Goal: Task Accomplishment & Management: Complete application form

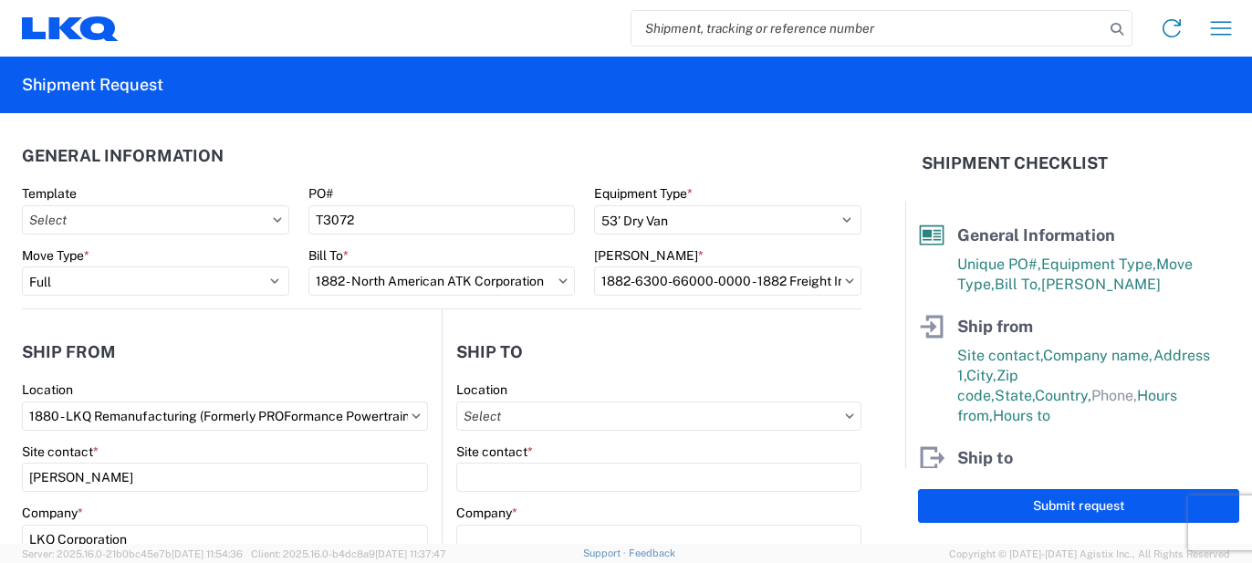
select select "STDV"
select select "FULL"
select select "MO"
select select "US"
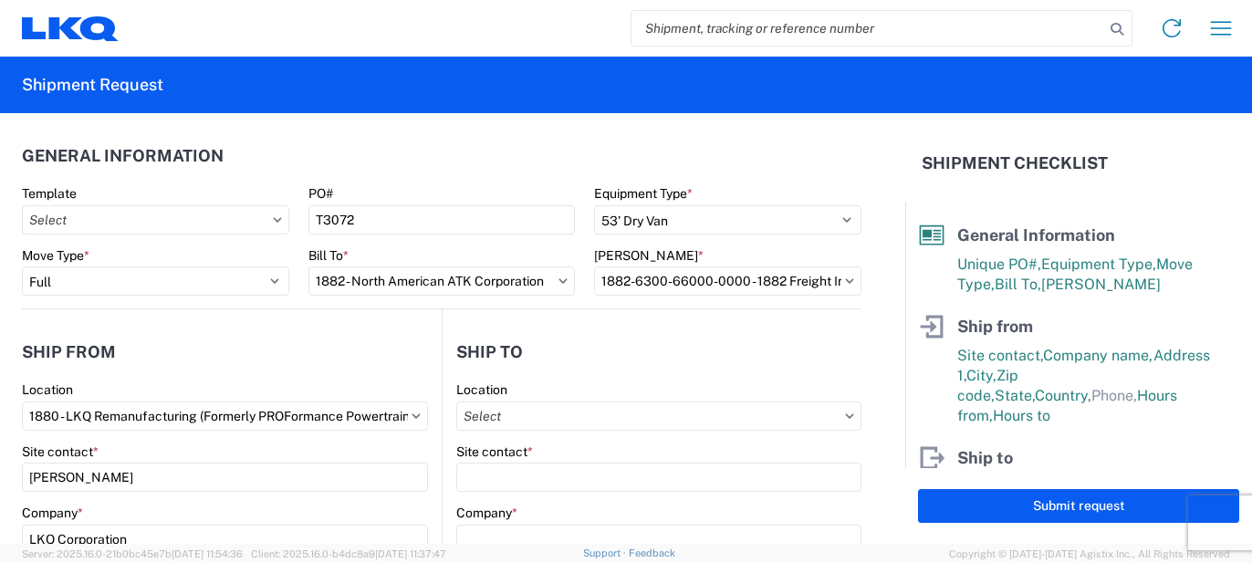
select select "LBS"
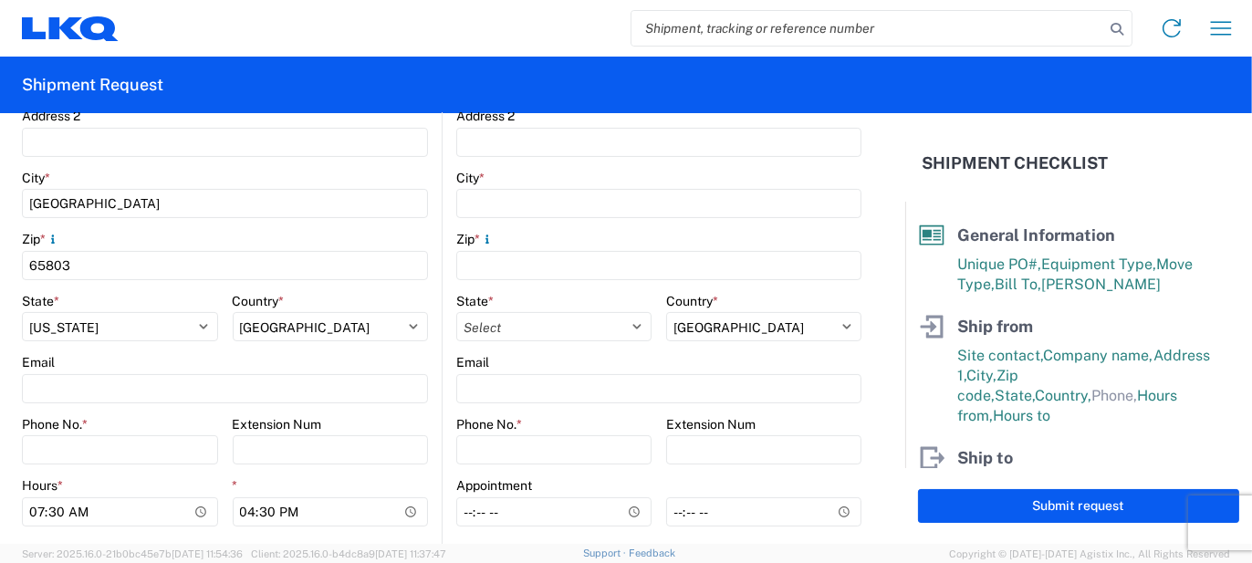
scroll to position [548, 0]
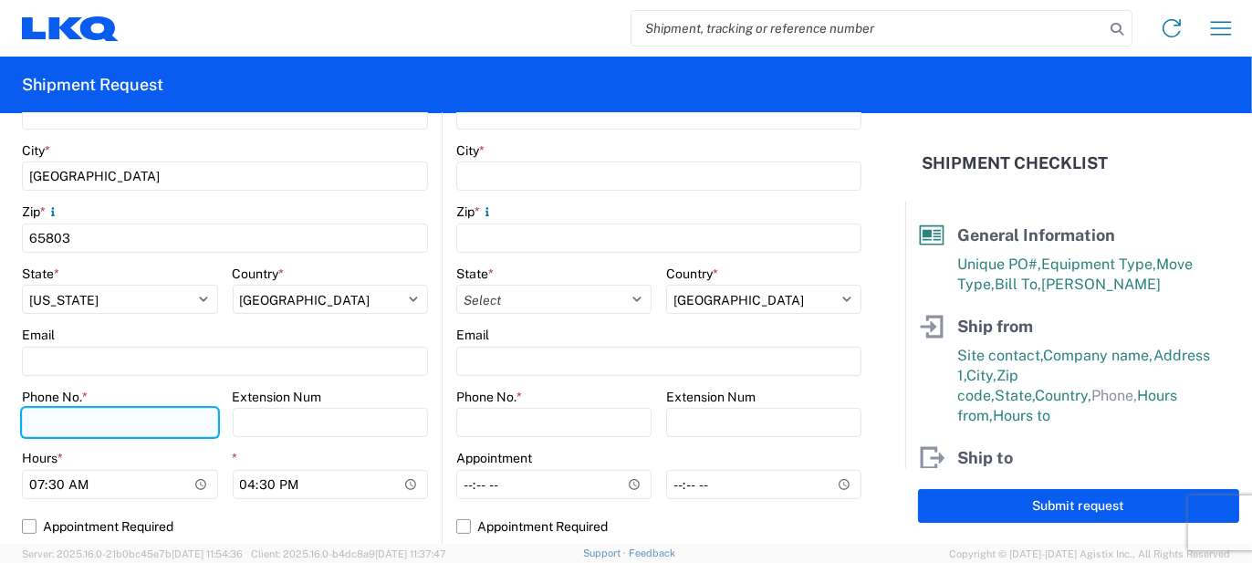
click at [52, 431] on input "Phone No. *" at bounding box center [120, 422] width 196 height 29
type input "[PHONE_NUMBER]"
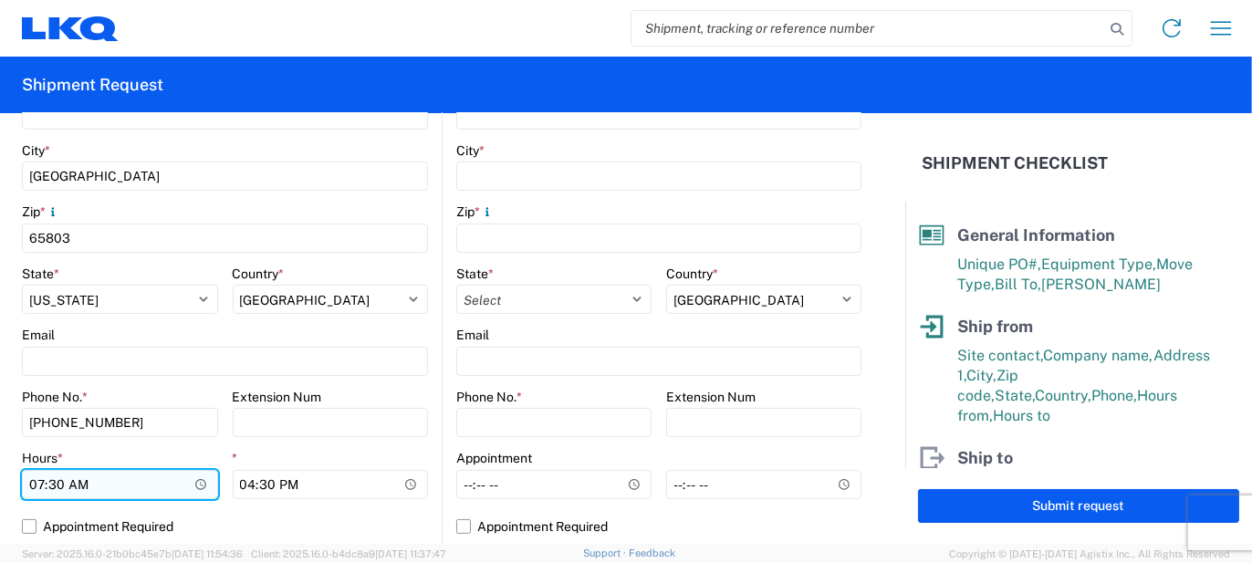
click at [35, 487] on input "07:30" at bounding box center [120, 484] width 196 height 29
type input "10:00"
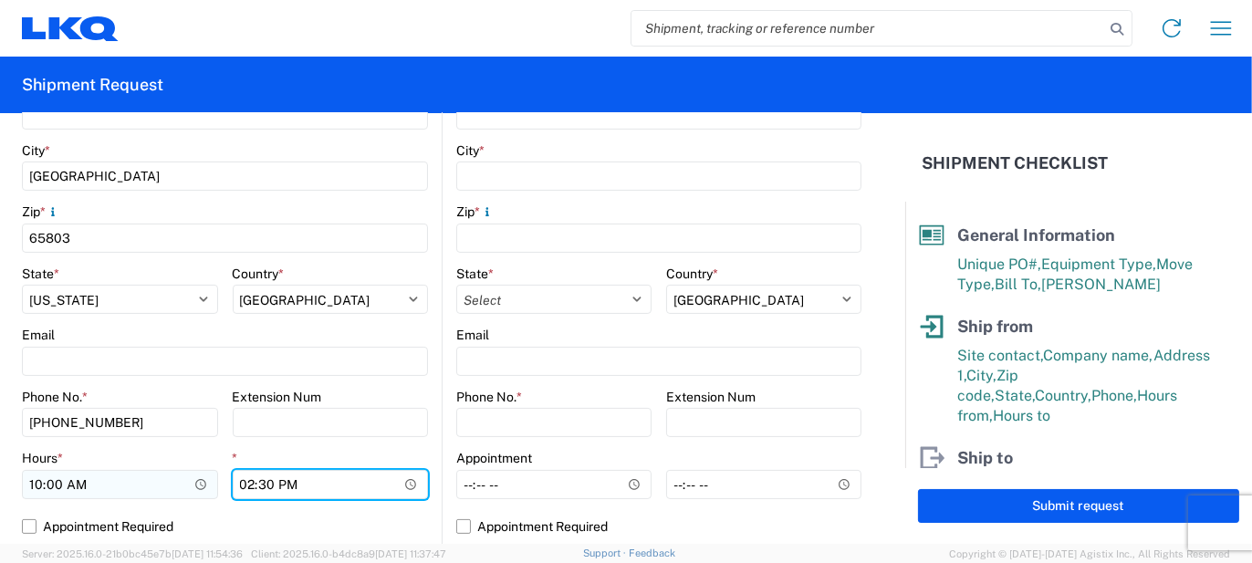
type input "14:00"
click at [426, 420] on main "1880 Location 1880 - LKQ Remanufacturing (Formerly PROFormance Powertrain) Site…" at bounding box center [232, 194] width 420 height 720
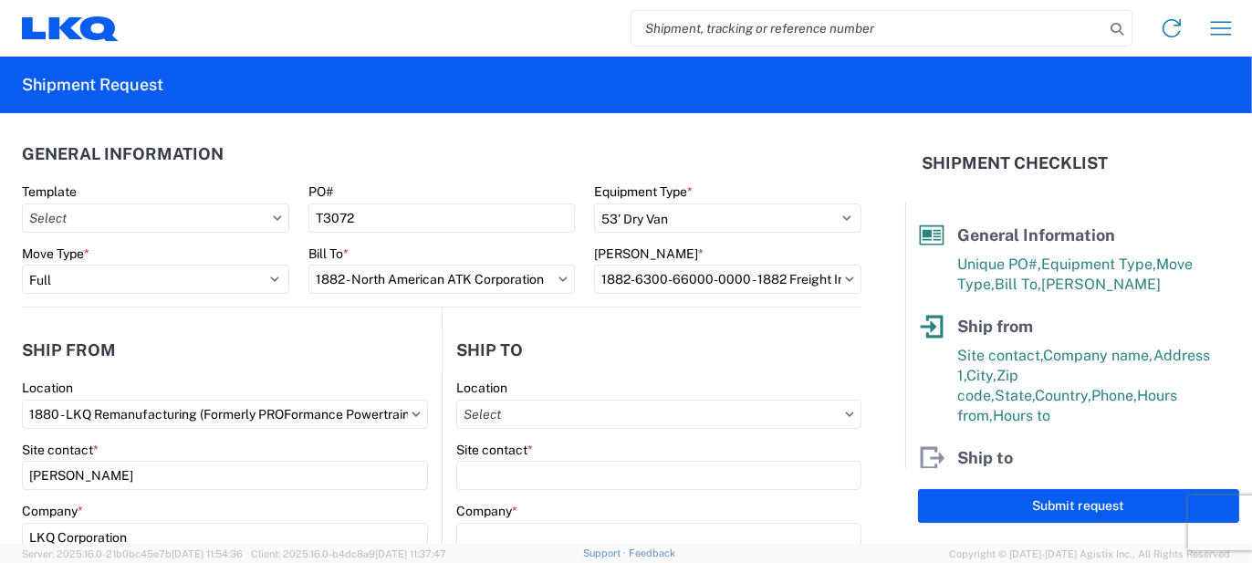
scroll to position [0, 0]
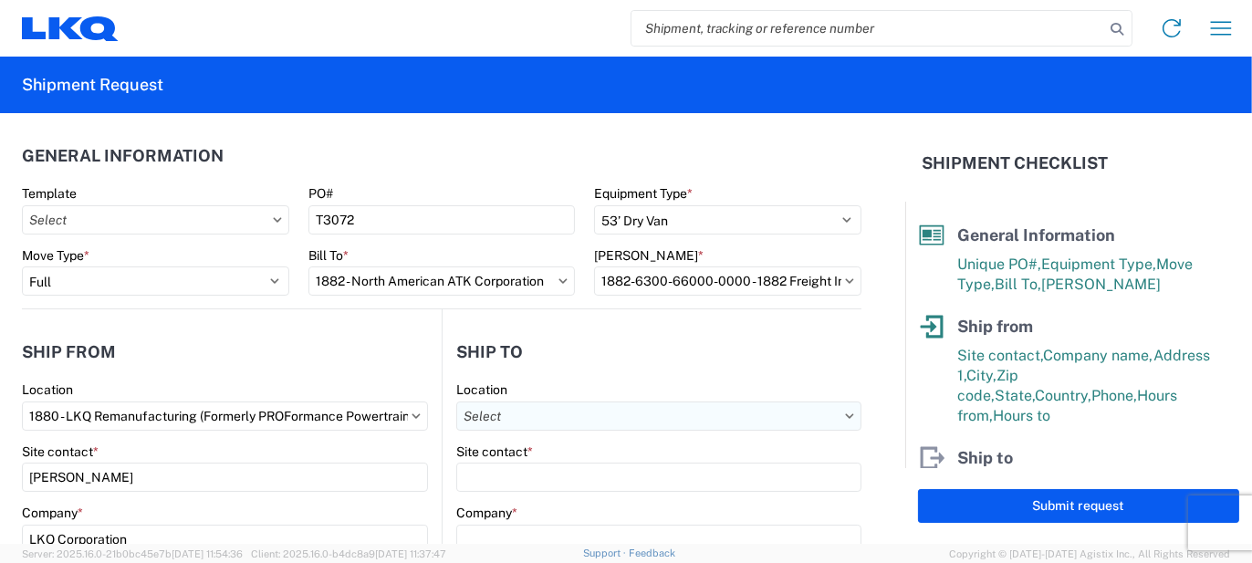
click at [527, 417] on input "Location" at bounding box center [658, 416] width 405 height 29
click at [568, 451] on input at bounding box center [614, 459] width 298 height 29
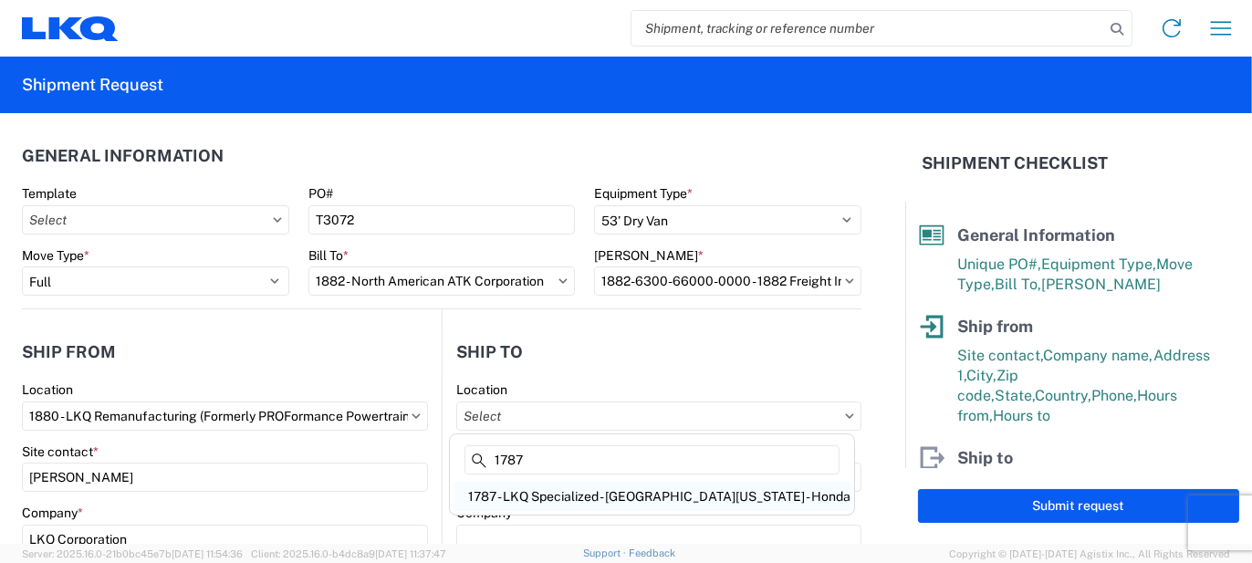
type input "1787"
click at [600, 496] on div "1787 - LKQ Specialized - [GEOGRAPHIC_DATA][US_STATE] - Honda" at bounding box center [652, 496] width 397 height 29
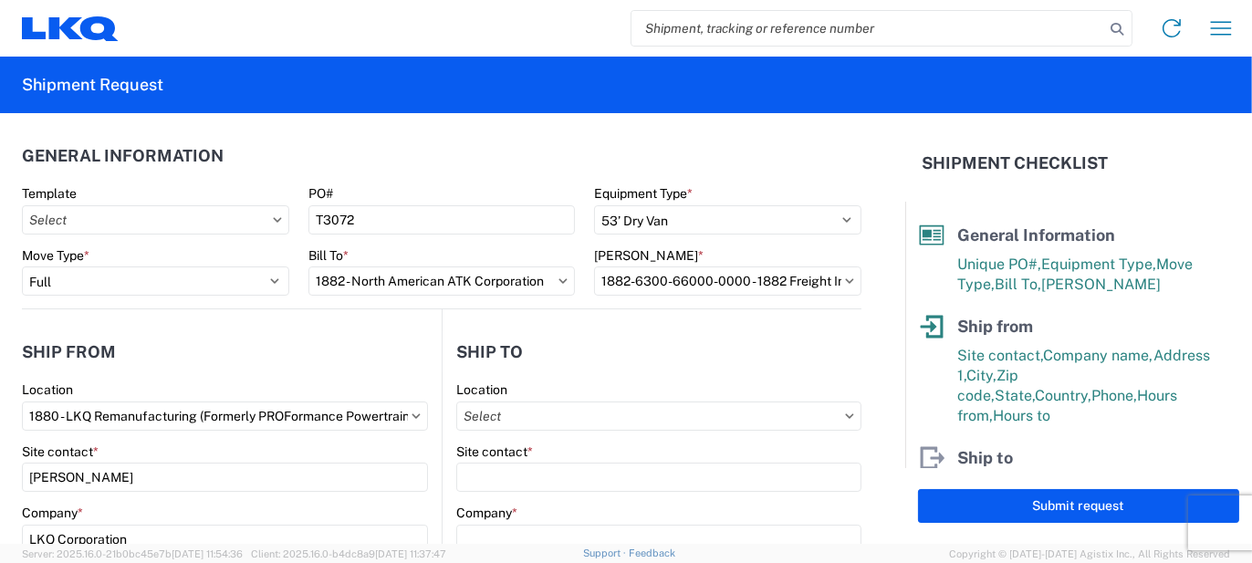
type input "1787 - LKQ Specialized - [GEOGRAPHIC_DATA][US_STATE] - Honda"
type input "LKQ Corporation"
type input "[STREET_ADDRESS][PERSON_NAME]"
type input "Ste 110"
type input "[GEOGRAPHIC_DATA]"
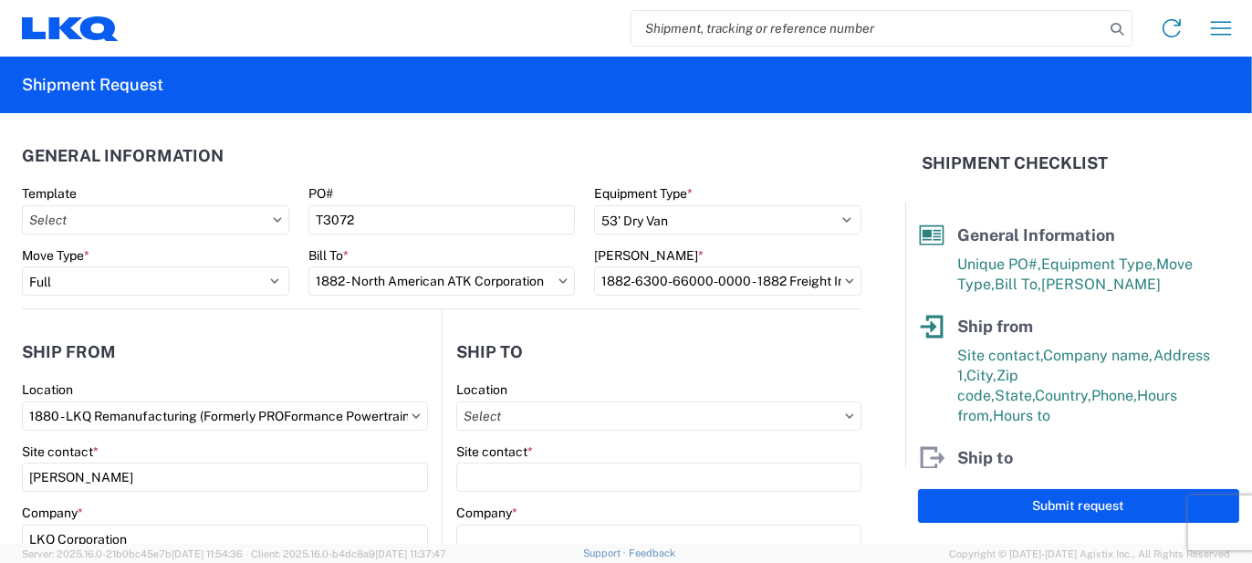
type input "95691"
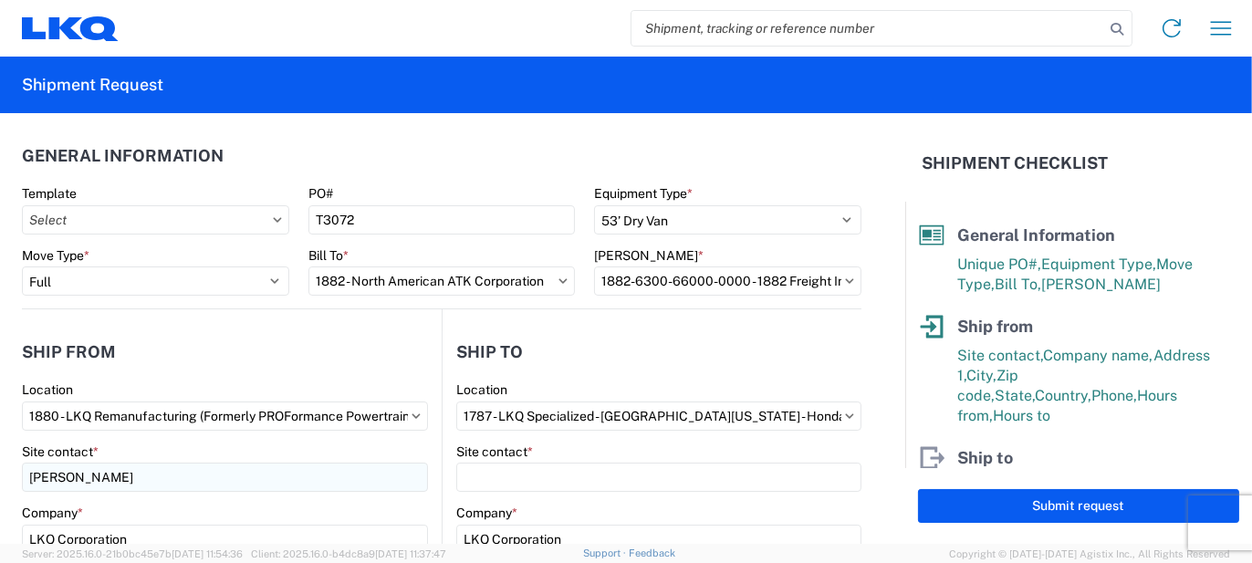
select select "US"
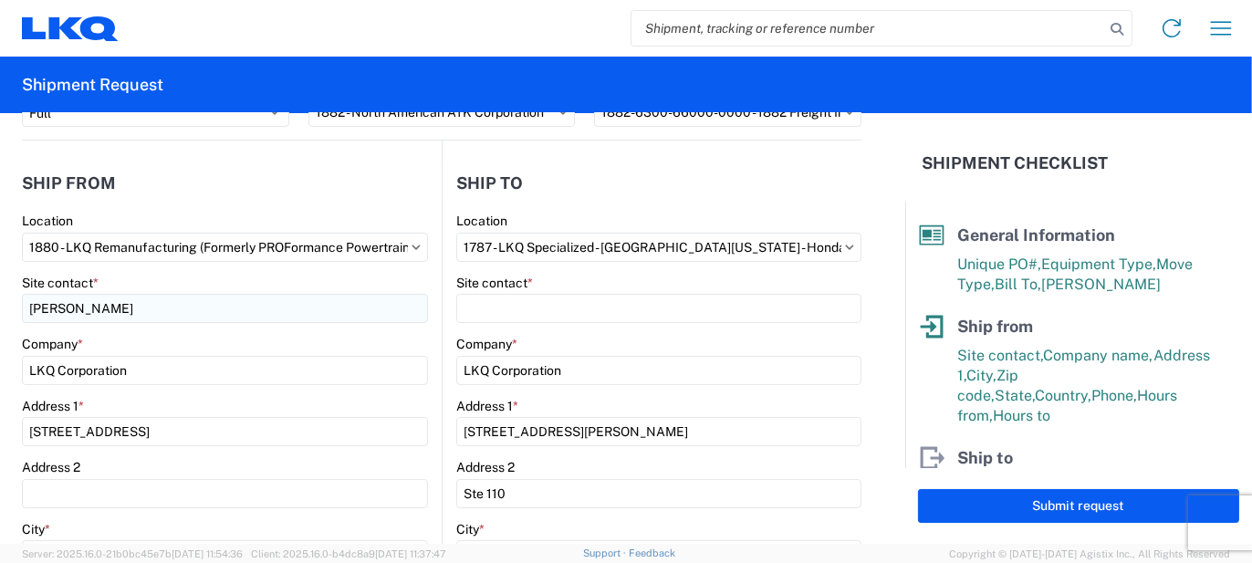
scroll to position [183, 0]
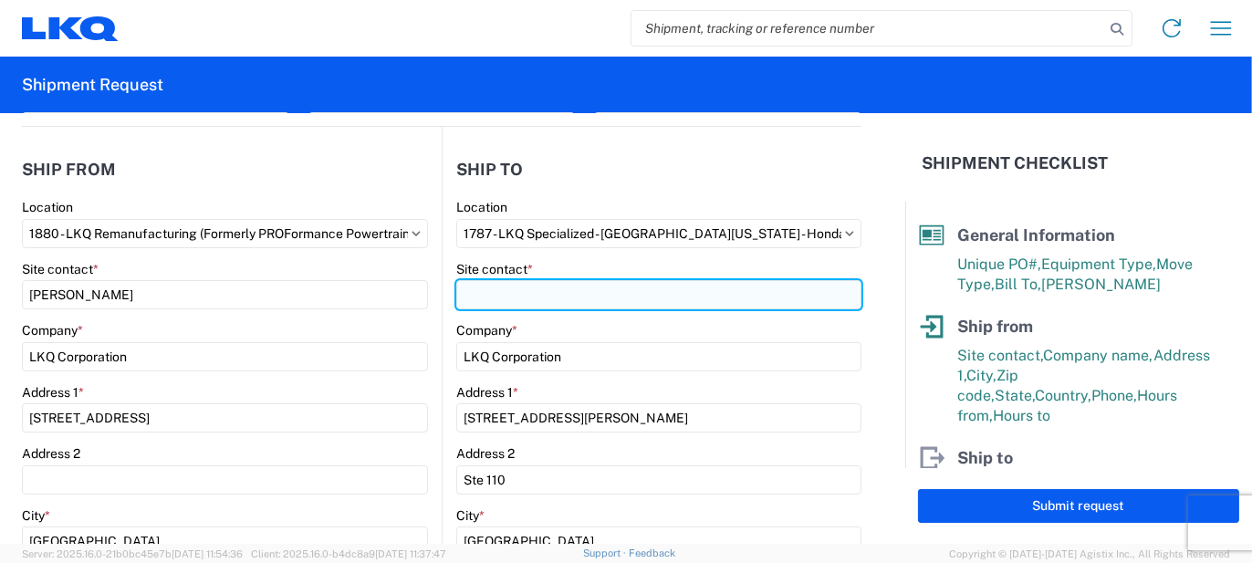
click at [494, 295] on input "Site contact *" at bounding box center [658, 294] width 405 height 29
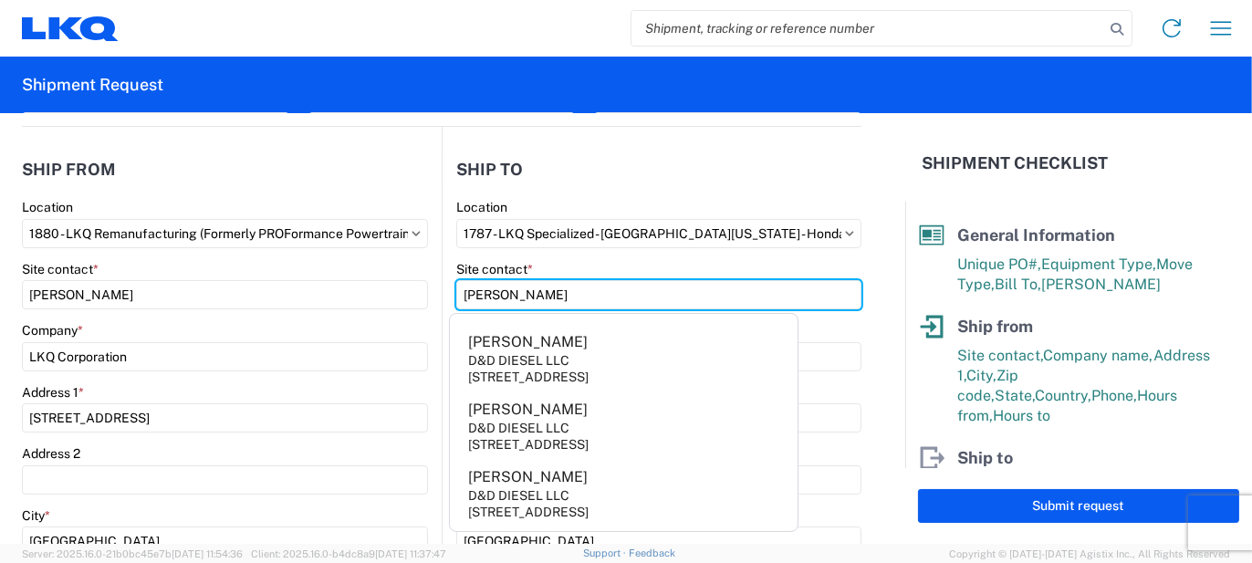
type input "[PERSON_NAME]"
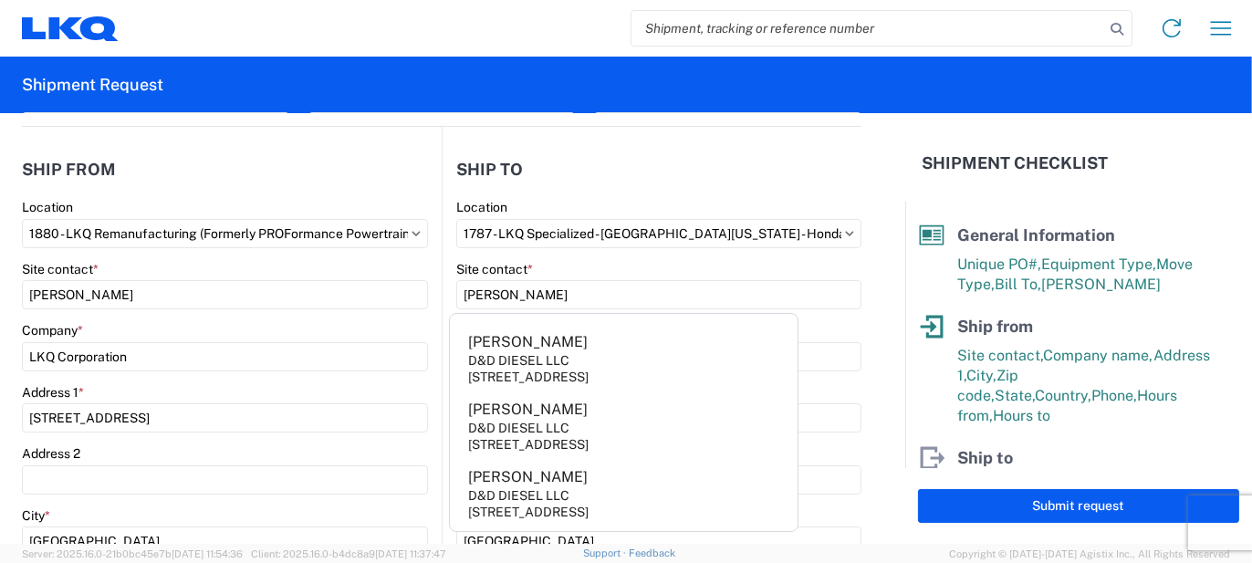
click at [443, 434] on main "1787 Location 1787 - LKQ Specialized - [GEOGRAPHIC_DATA][US_STATE] - Honda Site…" at bounding box center [652, 559] width 419 height 720
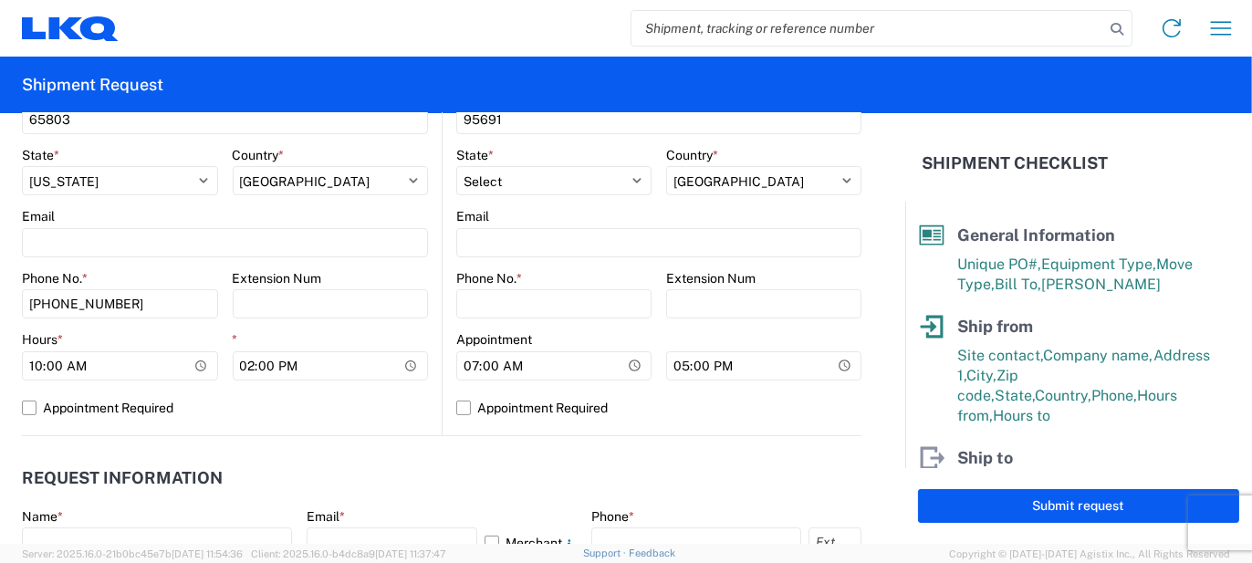
scroll to position [730, 0]
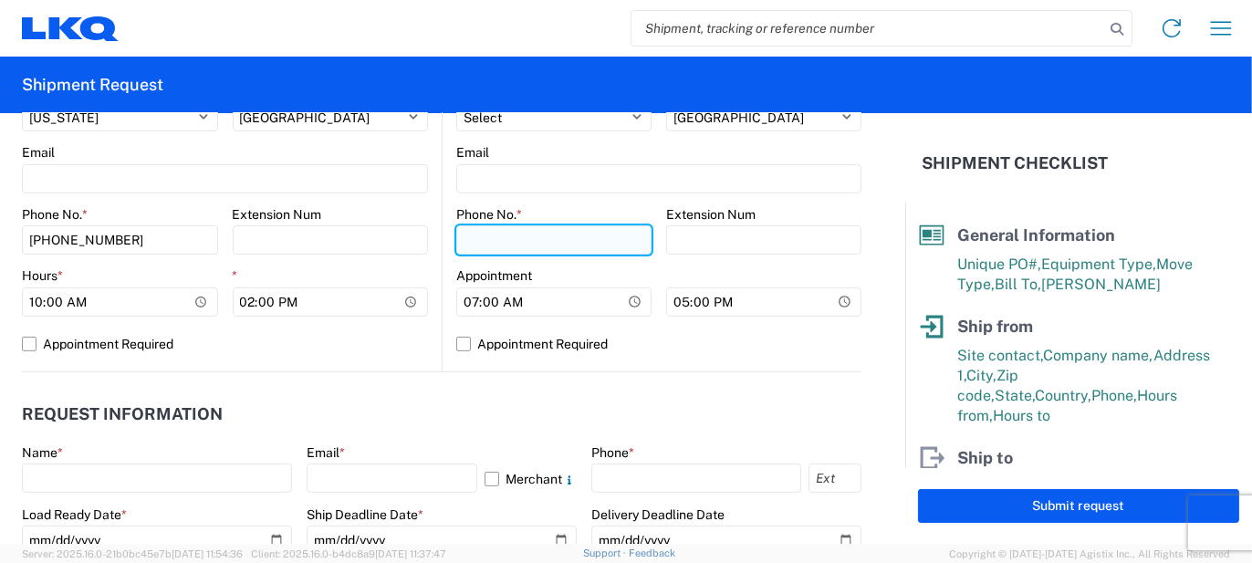
click at [518, 236] on input "Phone No. *" at bounding box center [553, 239] width 195 height 29
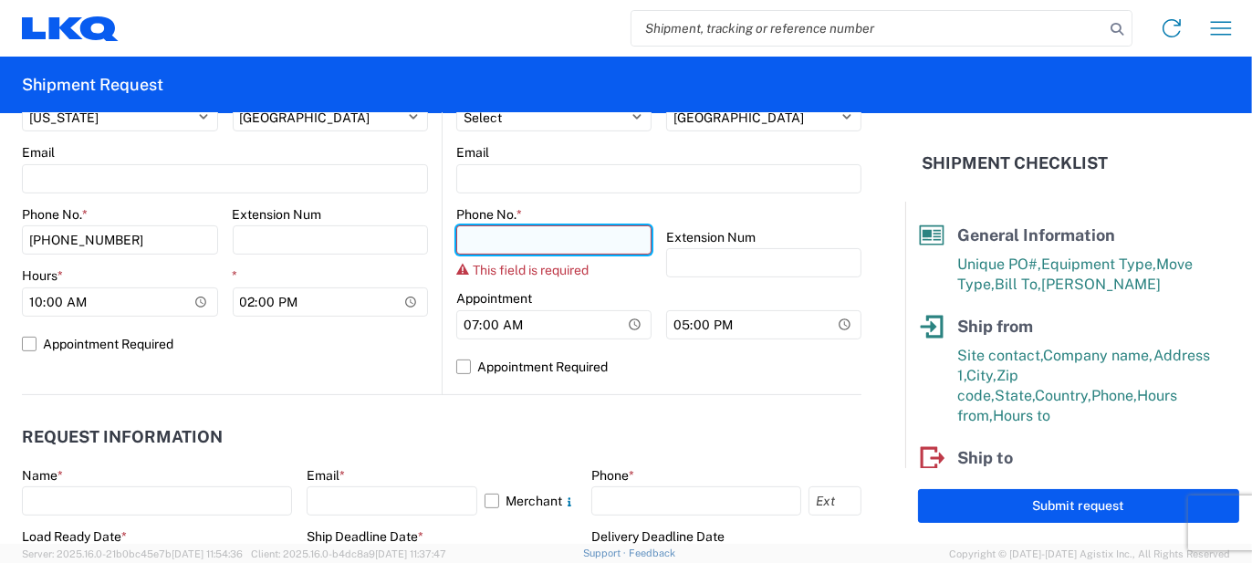
click at [504, 245] on input "Phone No. *" at bounding box center [553, 239] width 195 height 29
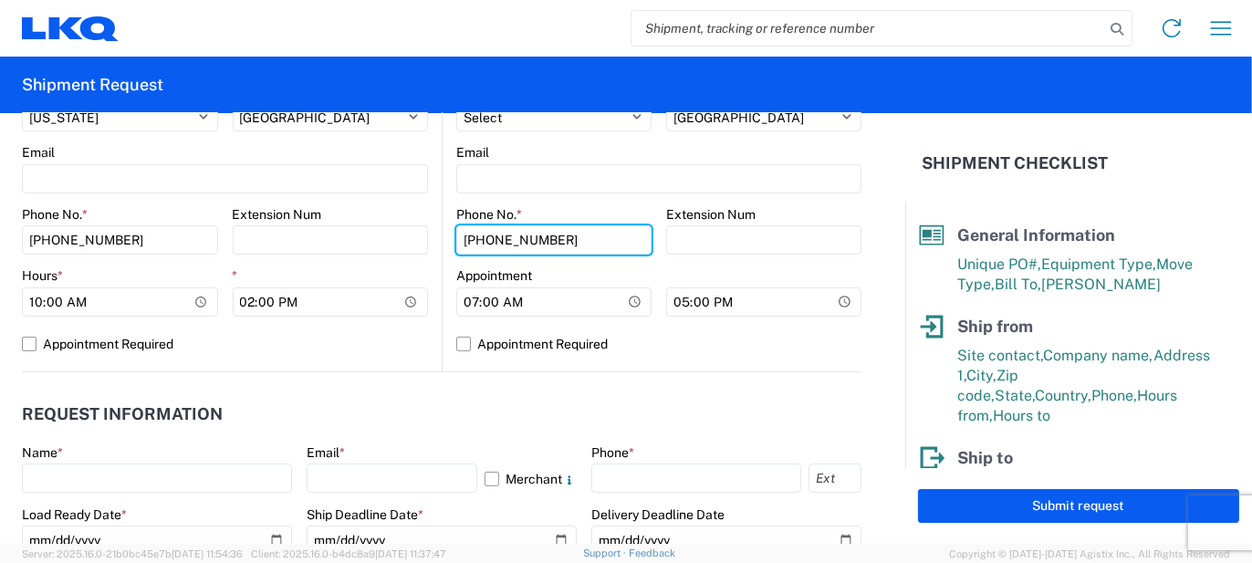
type input "[PHONE_NUMBER]"
click at [425, 358] on main "1880 Location 1880 - LKQ Remanufacturing (Formerly PROFormance Powertrain) Site…" at bounding box center [232, 11] width 420 height 720
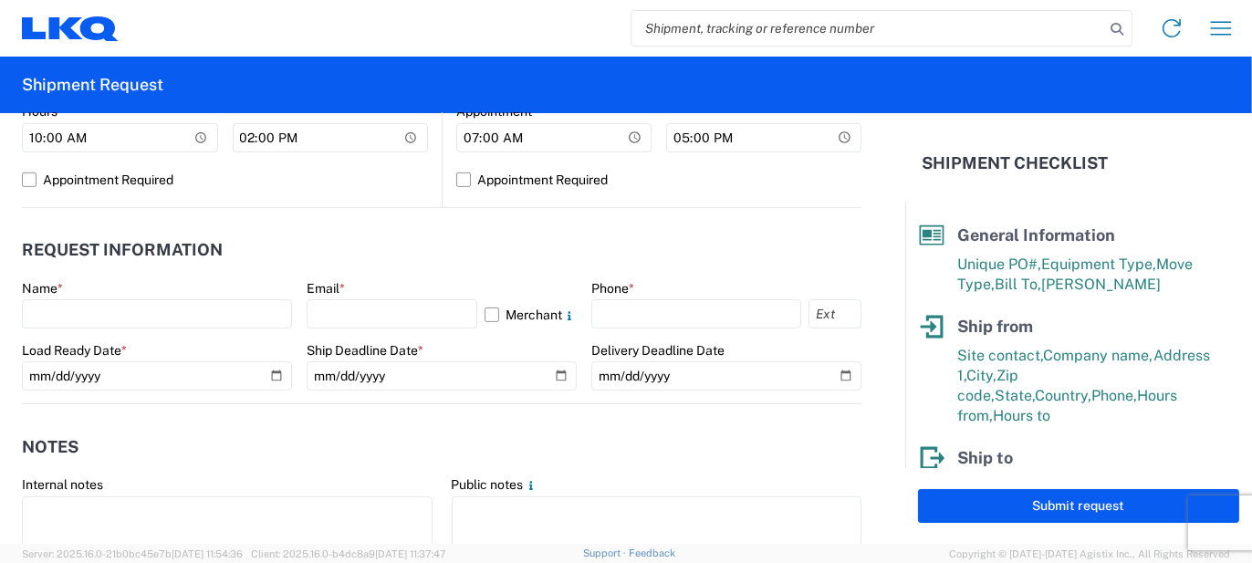
scroll to position [913, 0]
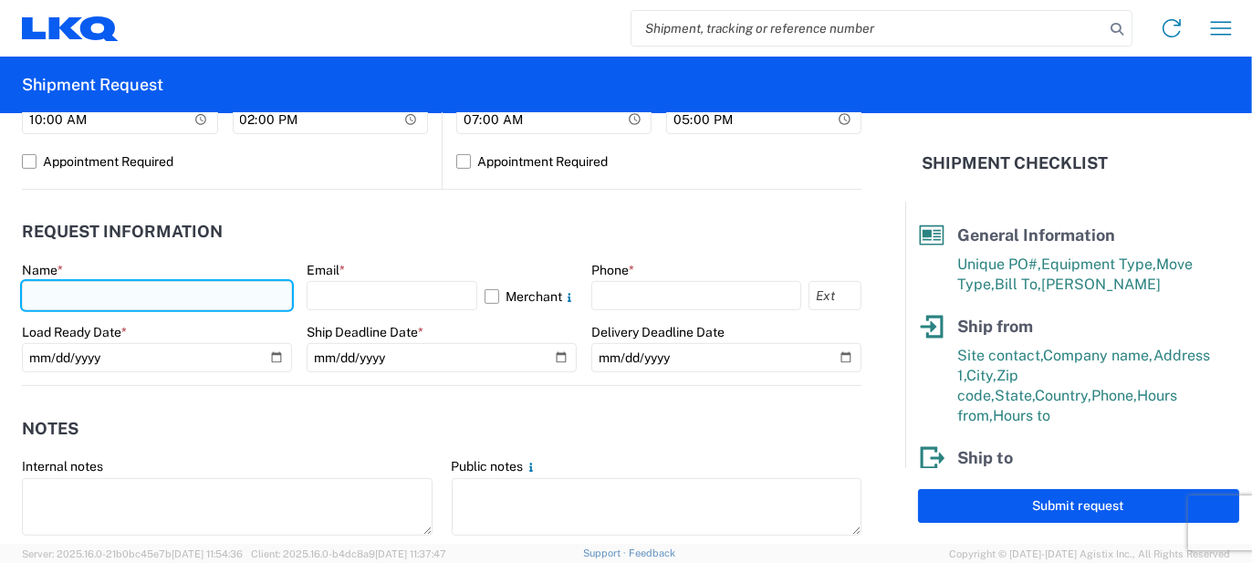
click at [101, 297] on input "text" at bounding box center [157, 295] width 270 height 29
type input "[PERSON_NAME]"
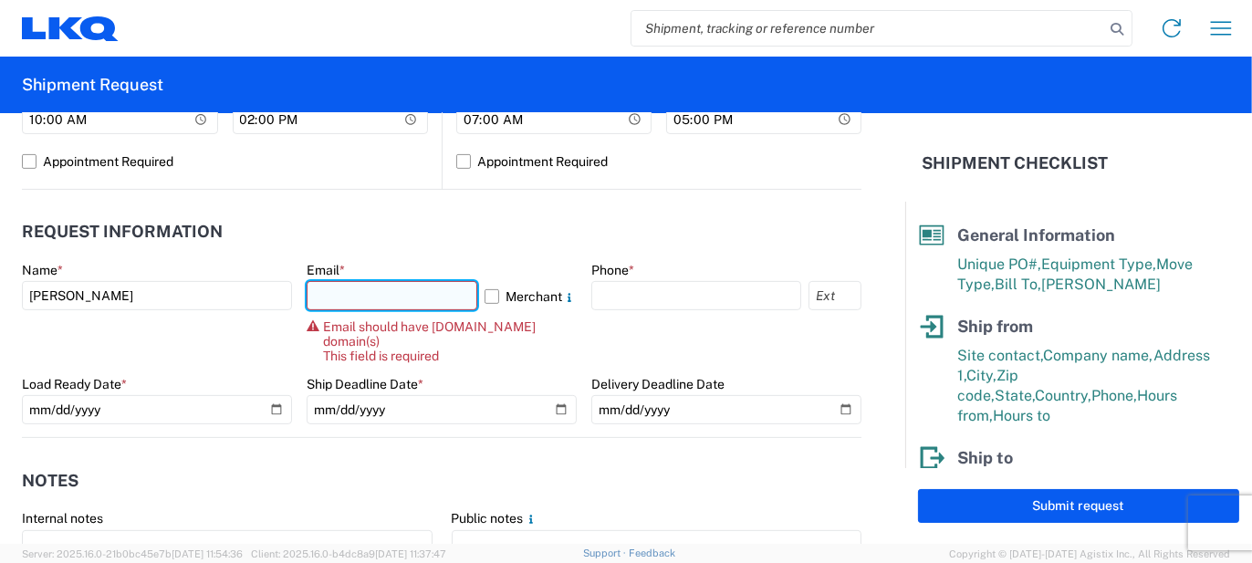
click at [363, 298] on input "text" at bounding box center [392, 295] width 171 height 29
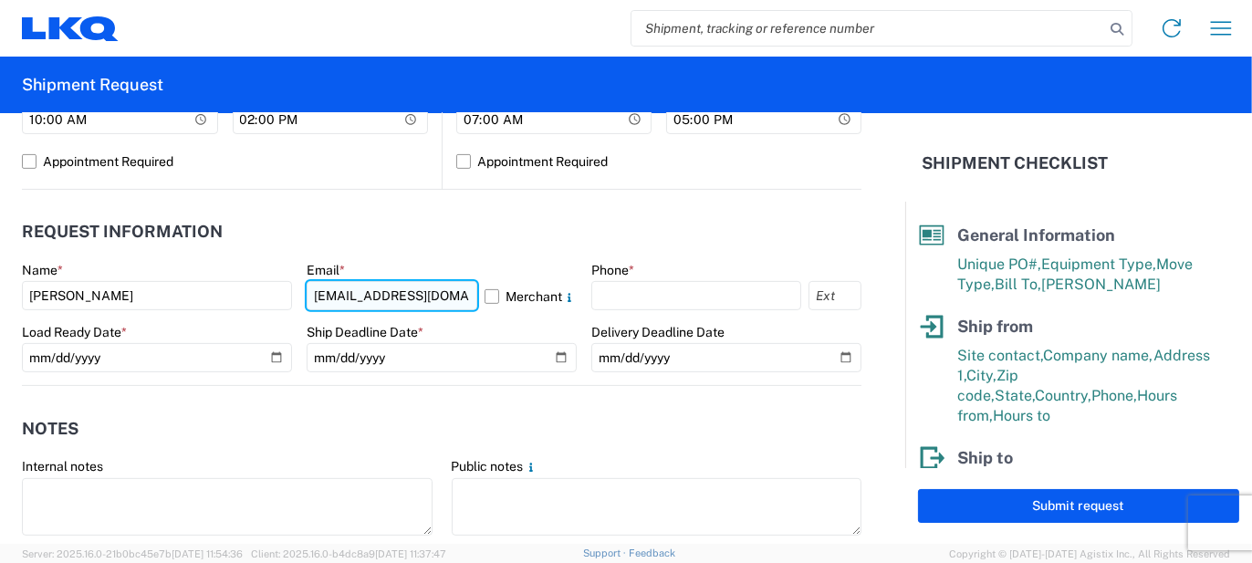
type input "[EMAIL_ADDRESS][DOMAIN_NAME]"
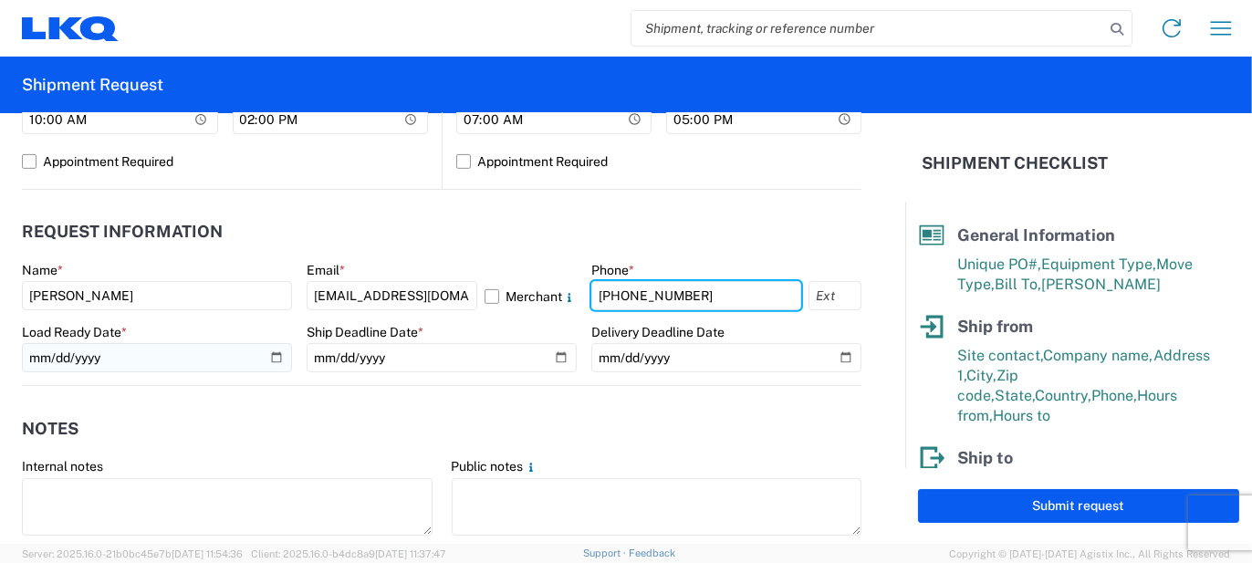
type input "[PHONE_NUMBER]"
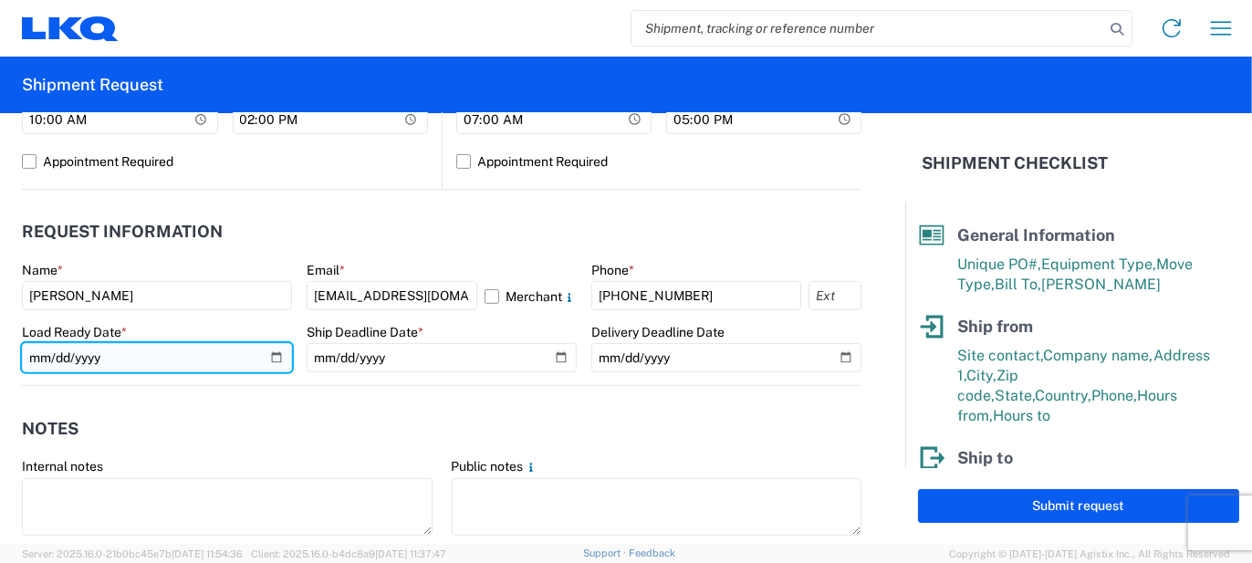
click at [178, 360] on input "date" at bounding box center [157, 357] width 270 height 29
click at [272, 360] on input "date" at bounding box center [157, 357] width 270 height 29
type input "[DATE]"
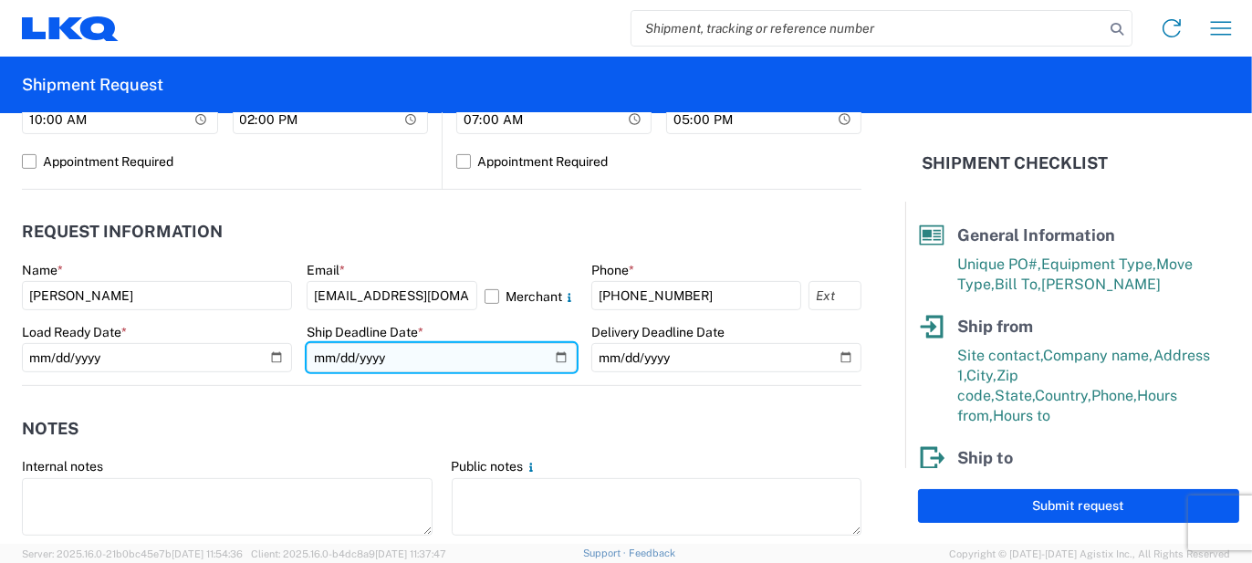
click at [550, 352] on input "date" at bounding box center [442, 357] width 270 height 29
type input "[DATE]"
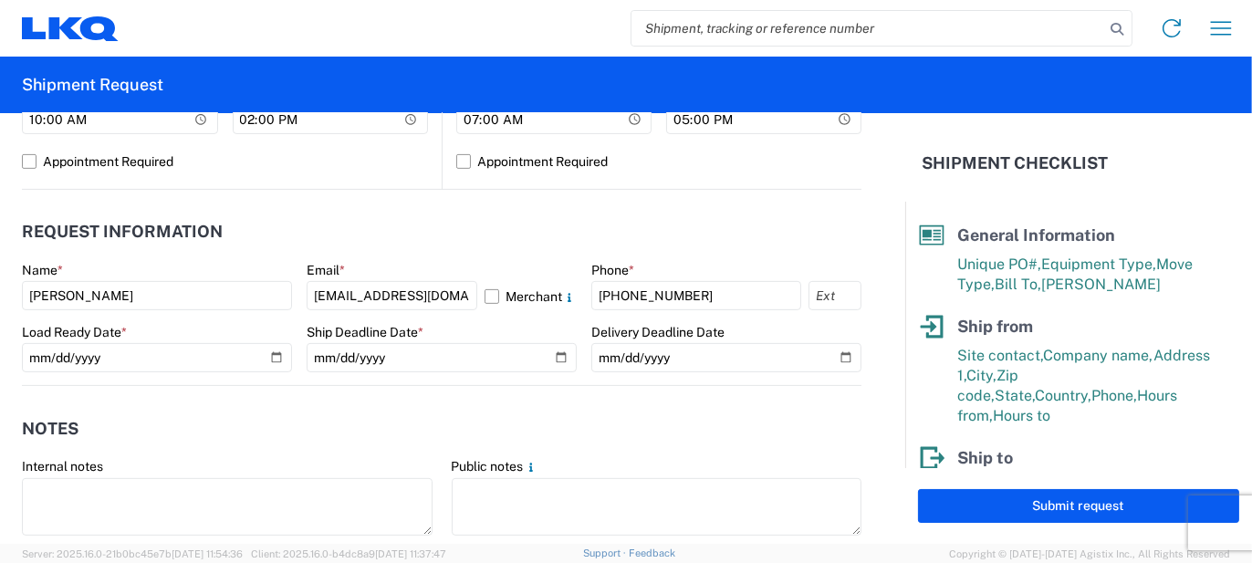
click at [280, 396] on agx-notes "Notes Internal notes Public notes Quote only" at bounding box center [442, 484] width 840 height 196
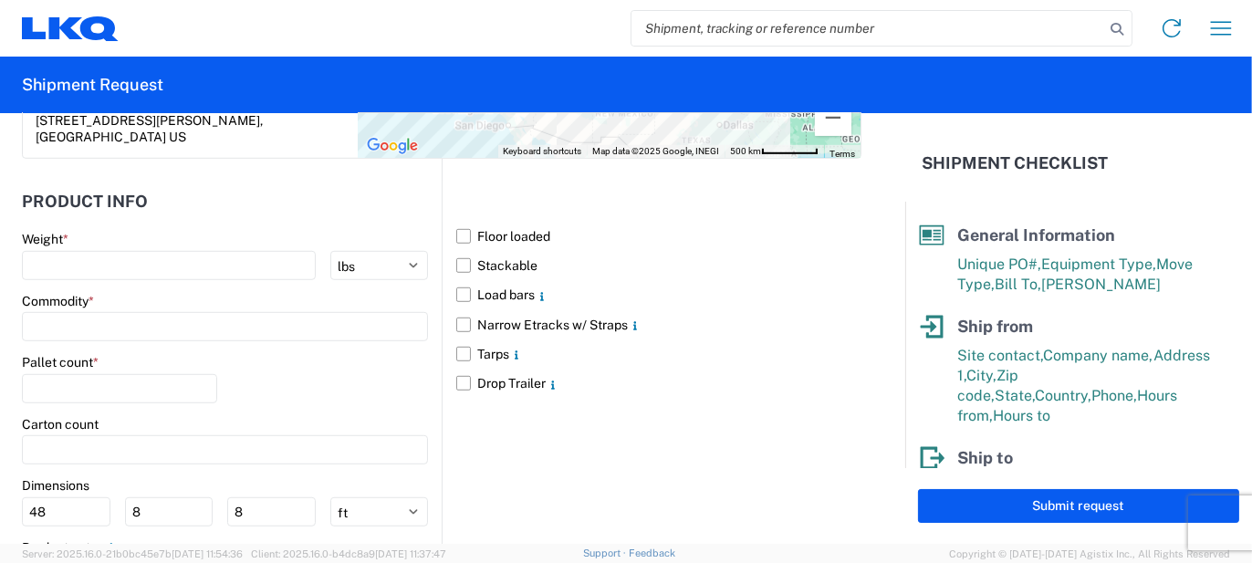
scroll to position [1603, 0]
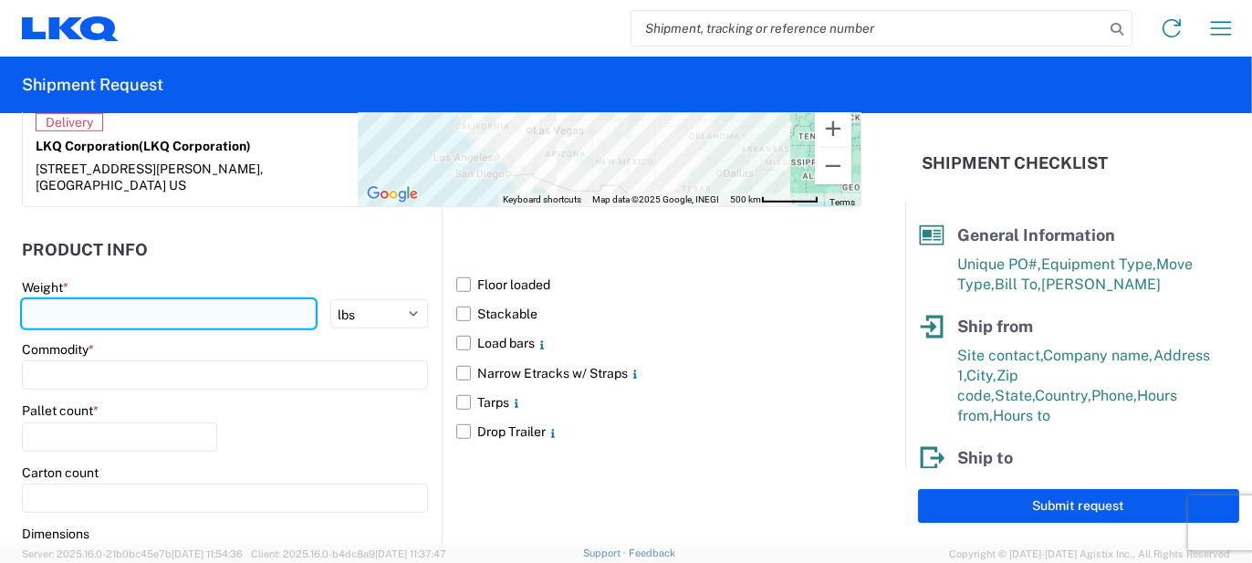
click at [43, 329] on input "number" at bounding box center [169, 313] width 294 height 29
type input "34392"
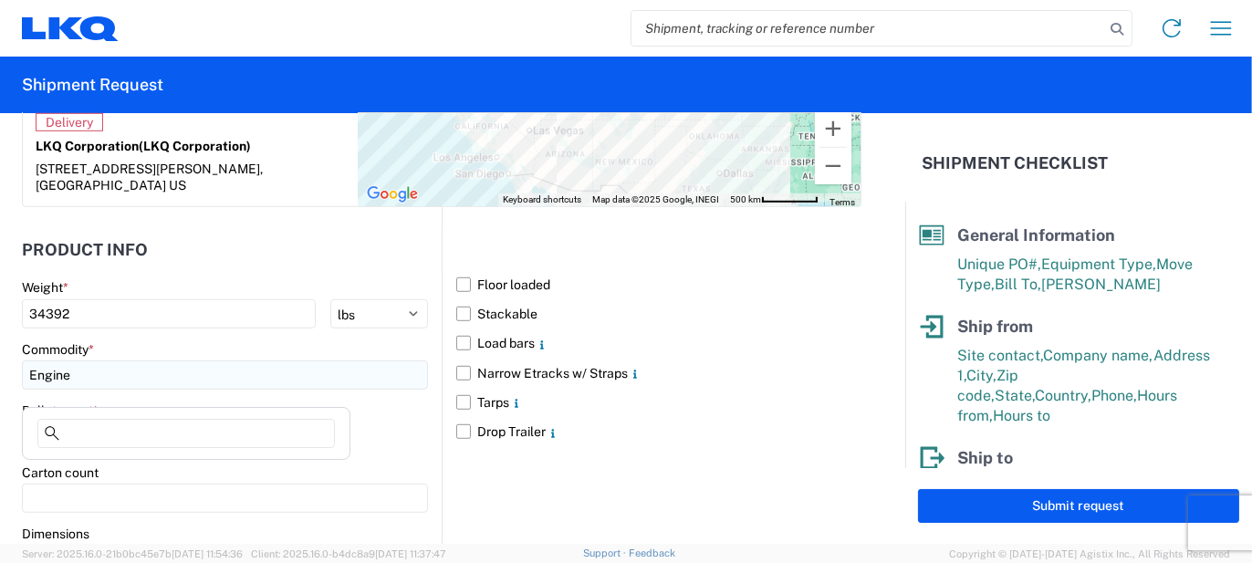
click at [89, 390] on input "Engine" at bounding box center [225, 374] width 406 height 29
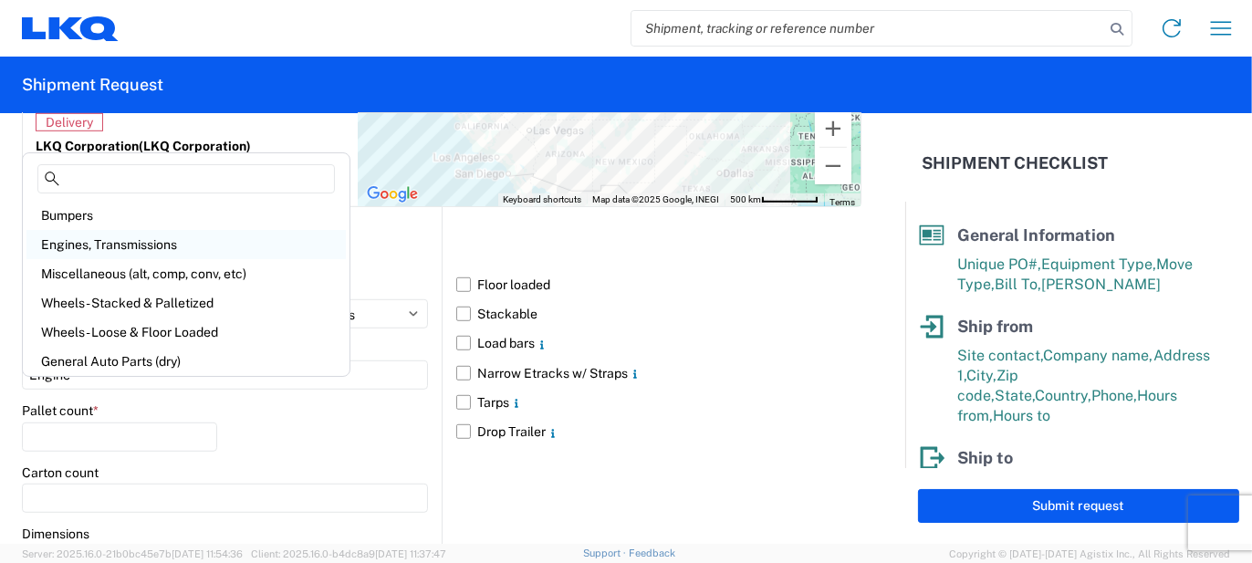
click at [118, 244] on div "Engines, Transmissions" at bounding box center [185, 244] width 319 height 29
type input "Engines, Transmissions"
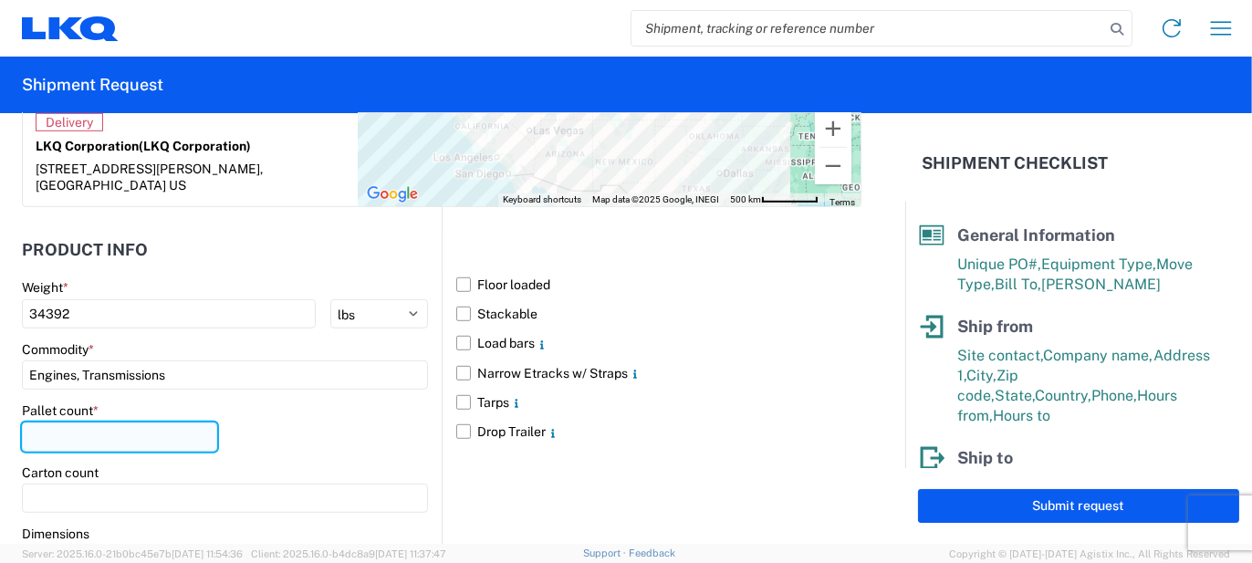
click at [107, 442] on input "number" at bounding box center [119, 437] width 195 height 29
type input "86"
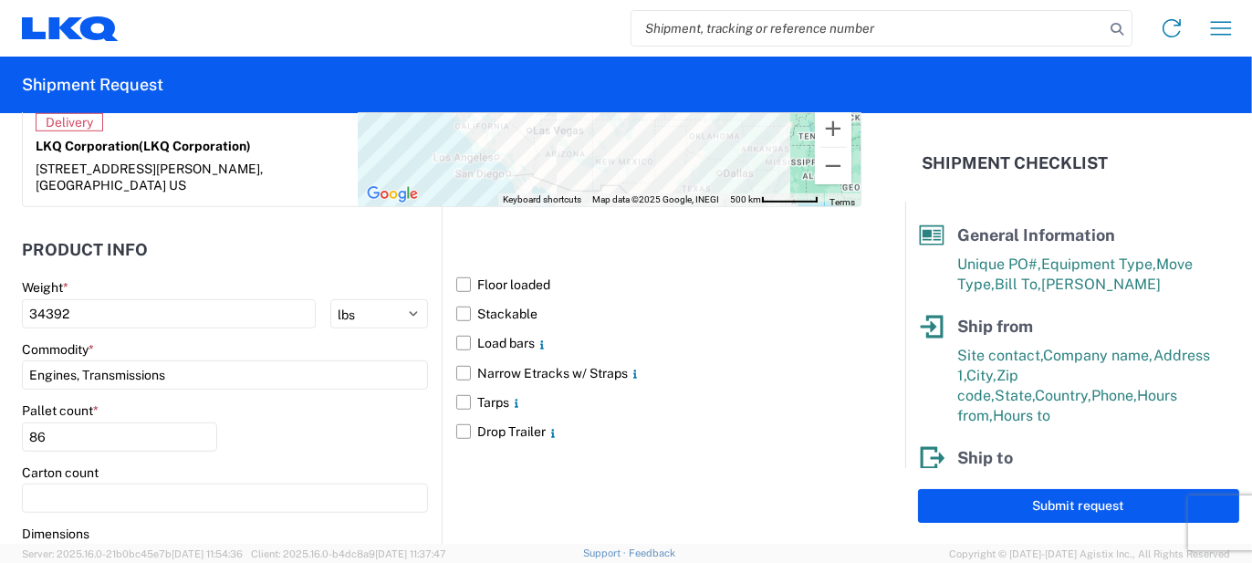
click at [392, 434] on div "Pallet count * 86" at bounding box center [225, 433] width 406 height 62
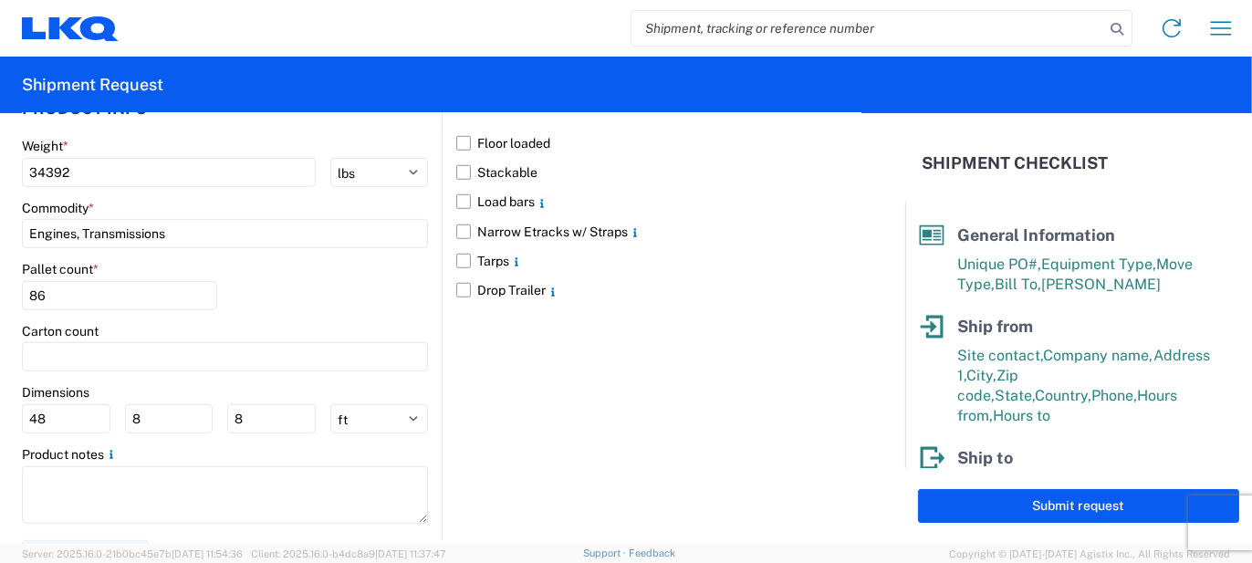
scroll to position [1786, 0]
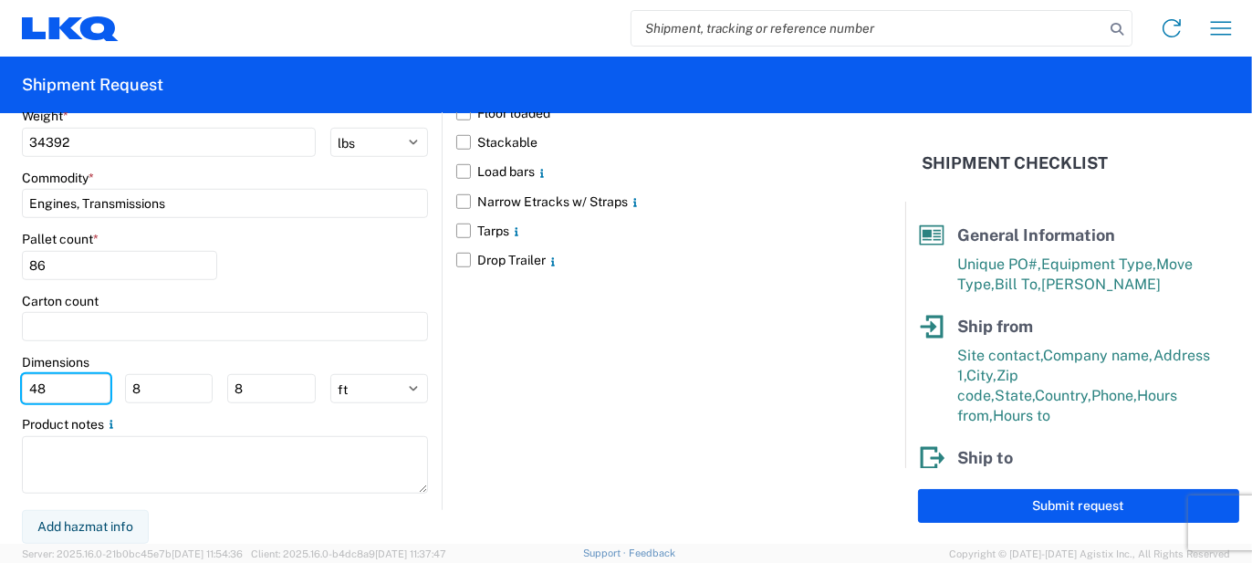
drag, startPoint x: 56, startPoint y: 398, endPoint x: 0, endPoint y: 392, distance: 56.0
click at [0, 392] on form "General Information Template PO# T3072 Equipment Type * Select 53’ Dry Van Flat…" at bounding box center [452, 328] width 905 height 431
type input "53"
click at [502, 421] on div "Floor loaded Stackable Load bars Narrow Etracks w/ Straps Tarps Drop Trailer" at bounding box center [652, 273] width 420 height 474
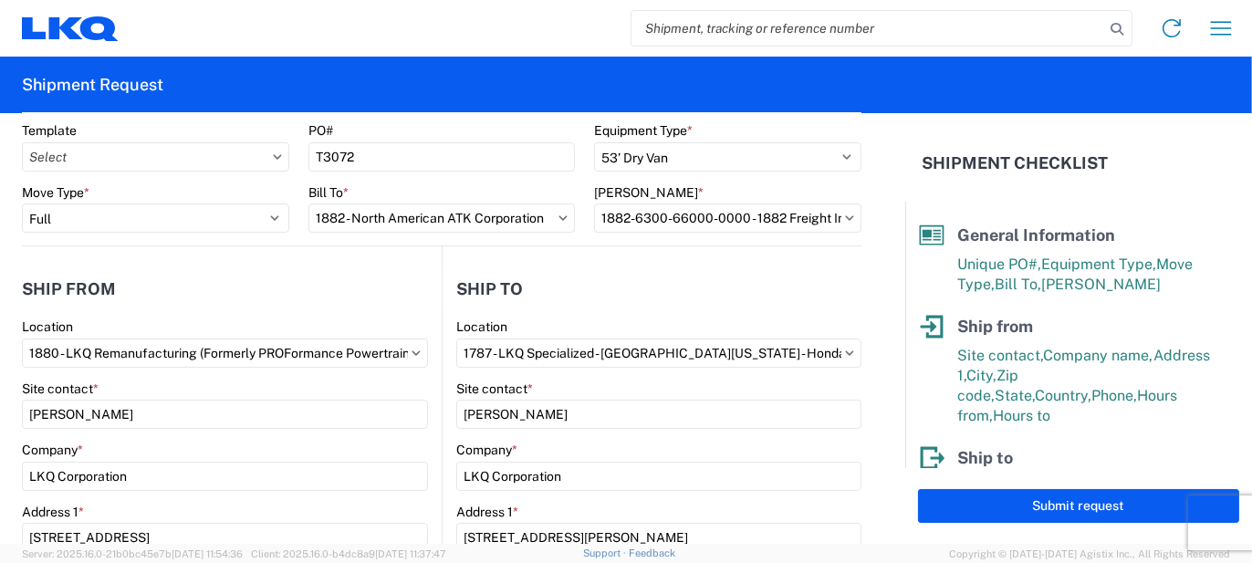
scroll to position [0, 0]
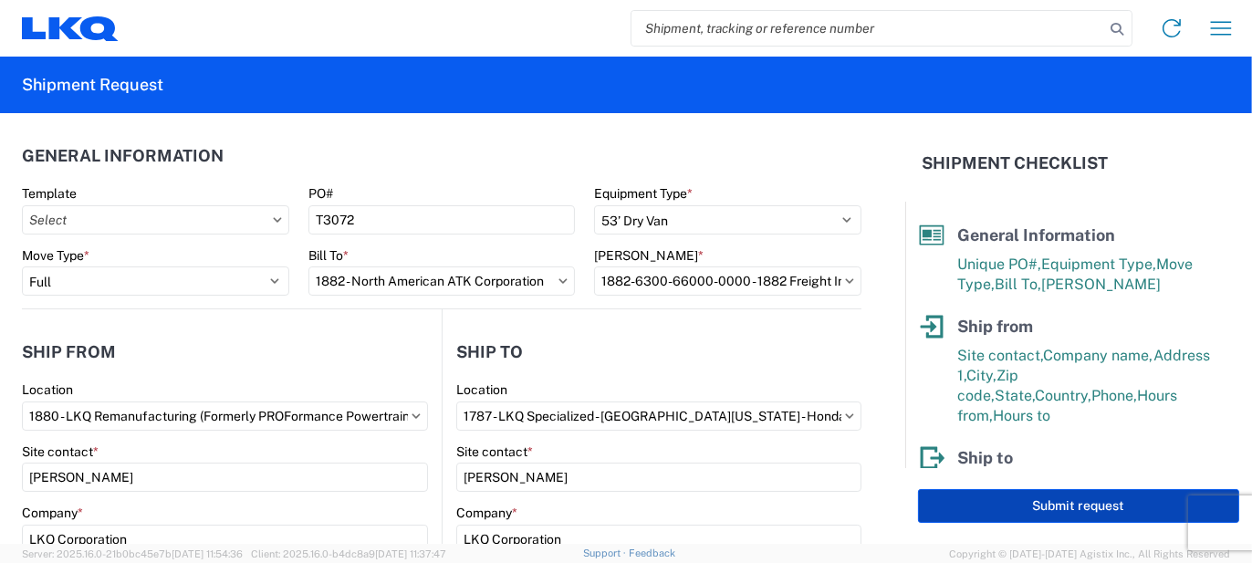
click at [1060, 515] on button "Submit request" at bounding box center [1078, 506] width 321 height 34
select select "MO"
select select "US"
